Goal: Find specific page/section: Find specific page/section

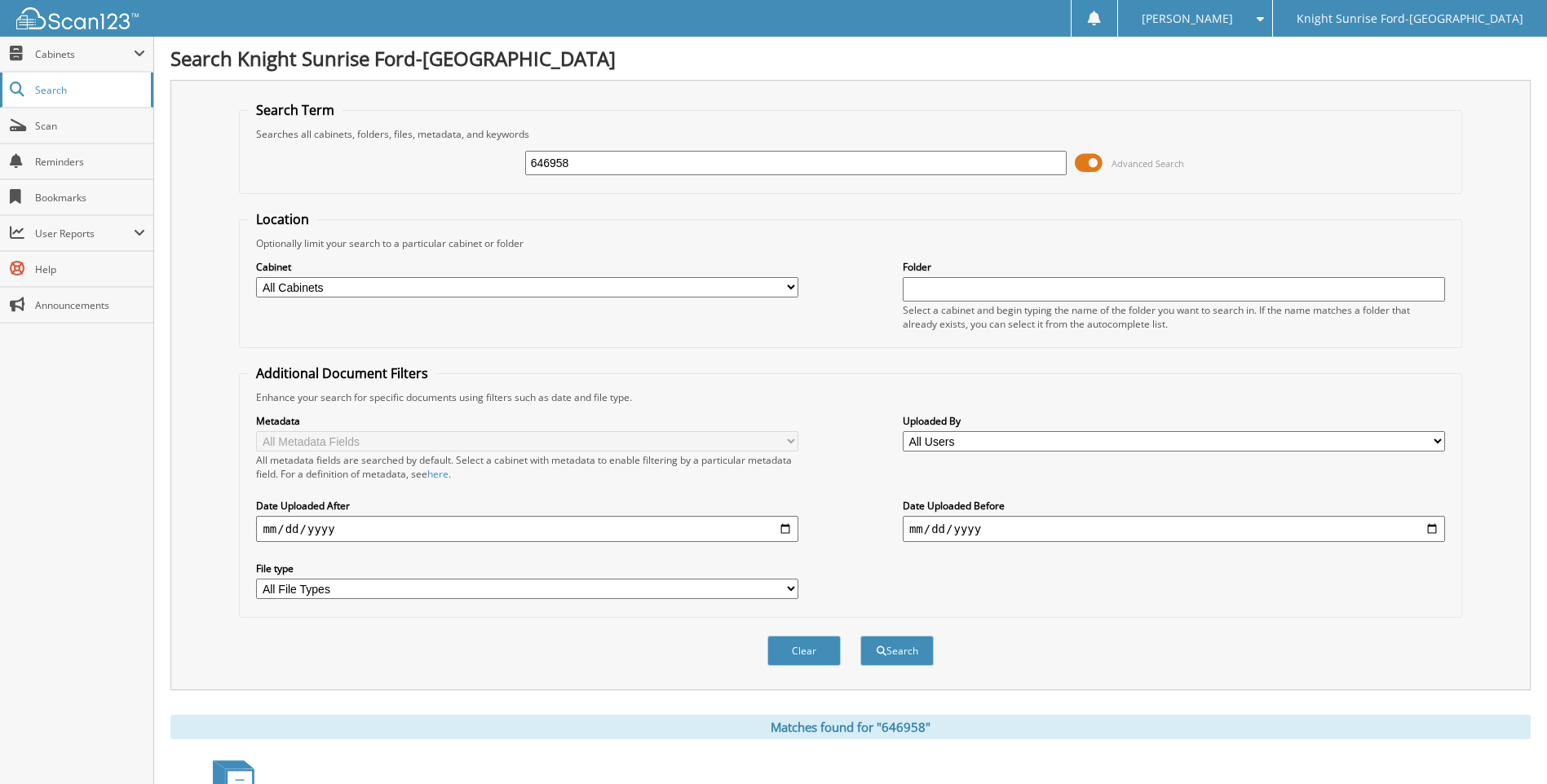
click at [90, 100] on link "Search" at bounding box center [76, 90] width 153 height 35
drag, startPoint x: 584, startPoint y: 157, endPoint x: 444, endPoint y: 166, distance: 140.3
click at [444, 166] on div "646958 Advanced Search" at bounding box center [850, 163] width 1204 height 44
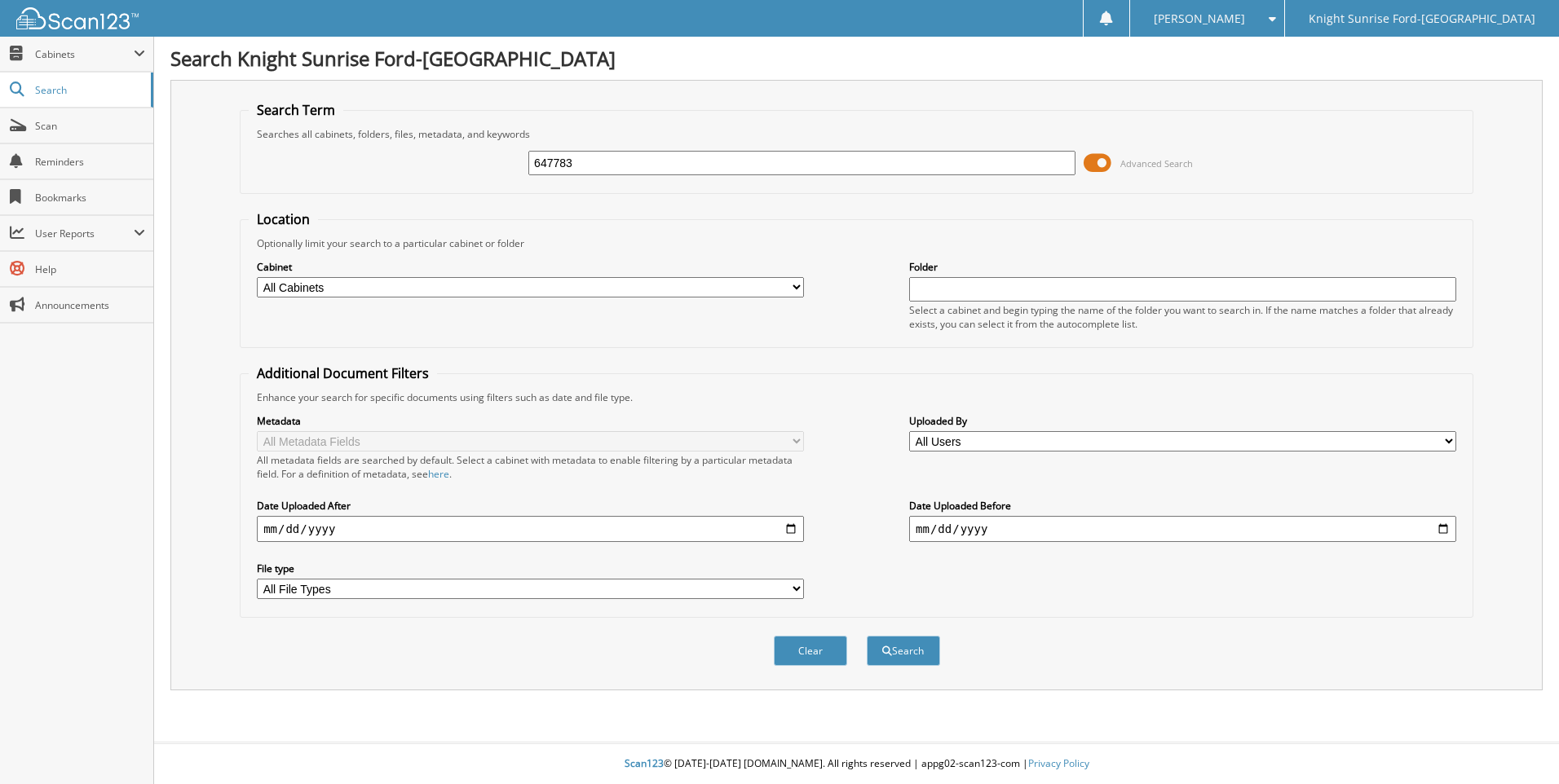
type input "647783"
click at [867, 636] on button "Search" at bounding box center [904, 650] width 74 height 30
